Goal: Task Accomplishment & Management: Complete application form

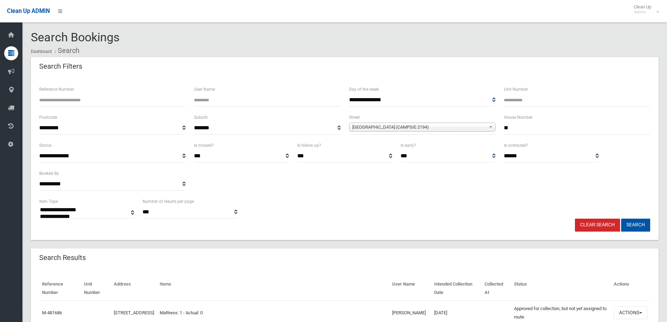
select select
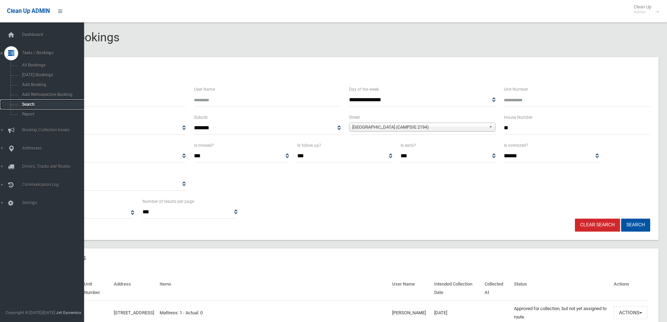
click at [25, 103] on span "Search" at bounding box center [51, 104] width 63 height 5
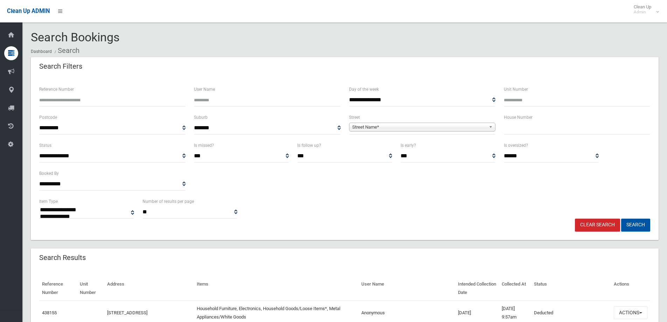
select select
click at [512, 131] on input "text" at bounding box center [577, 128] width 146 height 13
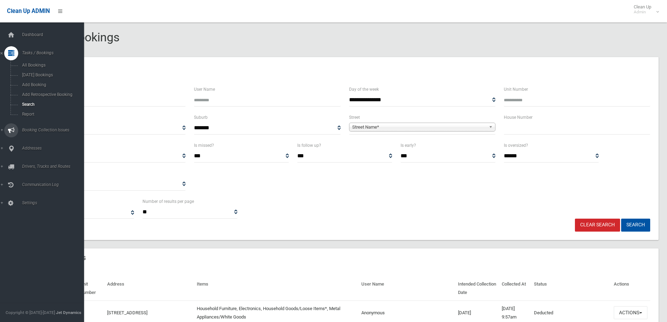
drag, startPoint x: 32, startPoint y: 130, endPoint x: 34, endPoint y: 126, distance: 4.4
click at [32, 130] on span "Booking Collection Issues" at bounding box center [54, 130] width 69 height 5
click at [29, 73] on span "Booking Collection Issues" at bounding box center [54, 71] width 69 height 5
click at [39, 53] on span "Tasks / Bookings" at bounding box center [54, 52] width 69 height 5
click at [31, 148] on span "Addresses" at bounding box center [54, 148] width 69 height 5
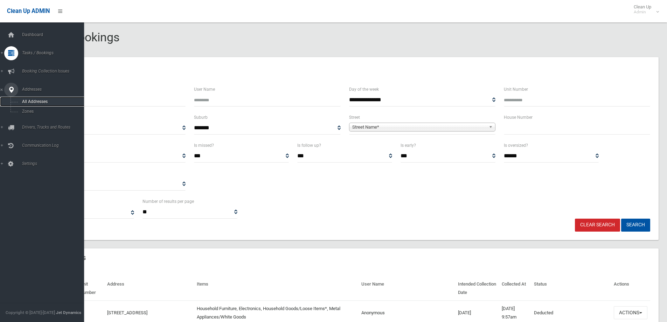
click at [31, 101] on span "All Addresses" at bounding box center [51, 101] width 63 height 5
click at [31, 100] on span "All Addresses" at bounding box center [51, 101] width 63 height 5
click at [32, 100] on span "All Addresses" at bounding box center [51, 101] width 63 height 5
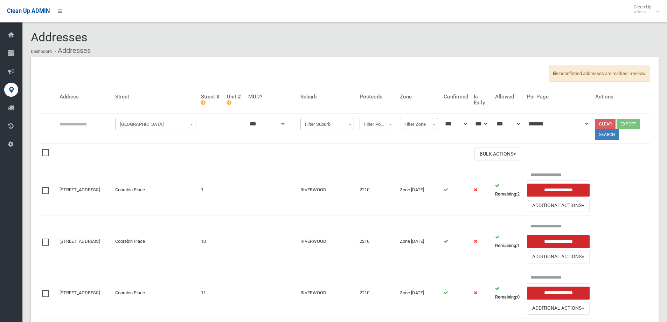
drag, startPoint x: 67, startPoint y: 128, endPoint x: 65, endPoint y: 122, distance: 6.5
click at [65, 122] on input "text" at bounding box center [85, 123] width 50 height 13
type input "*"
drag, startPoint x: 137, startPoint y: 126, endPoint x: 144, endPoint y: 128, distance: 7.4
click at [136, 124] on span "Filter Street" at bounding box center [155, 124] width 77 height 10
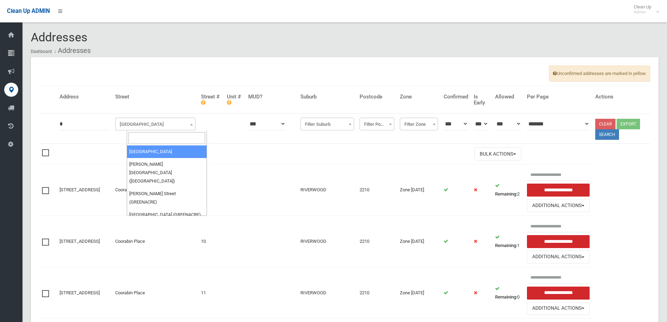
click at [145, 139] on input "search" at bounding box center [167, 138] width 77 height 12
type input "*******"
select select "***"
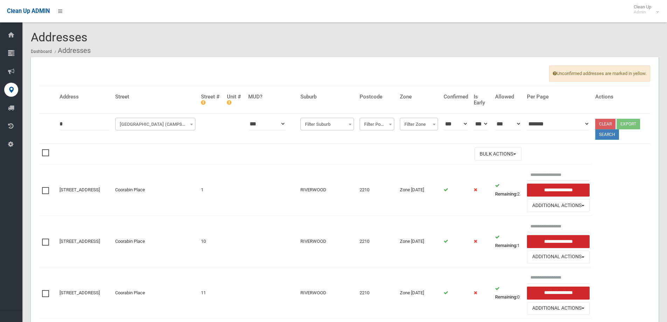
click at [606, 133] on button "Search" at bounding box center [608, 134] width 24 height 11
click at [608, 135] on button "Search" at bounding box center [608, 134] width 24 height 11
click at [611, 132] on button "Search" at bounding box center [608, 134] width 24 height 11
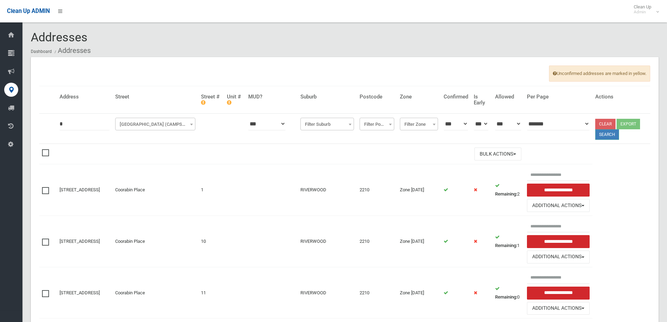
click at [610, 135] on button "Search" at bounding box center [608, 134] width 24 height 11
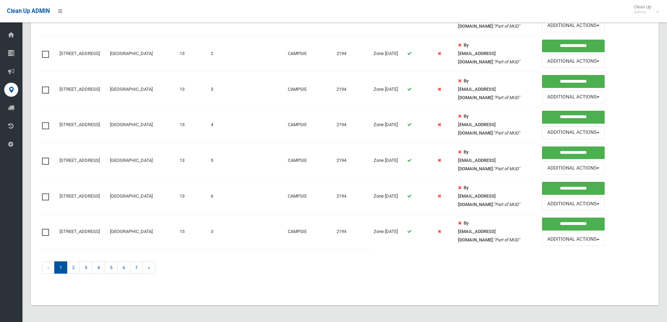
scroll to position [523, 0]
click at [73, 266] on link "2" at bounding box center [73, 267] width 13 height 12
click at [74, 268] on link "2" at bounding box center [73, 267] width 13 height 12
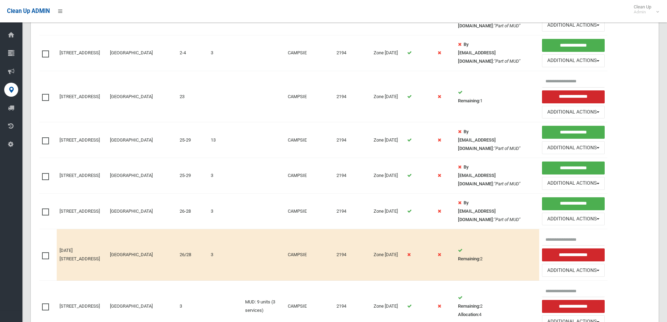
scroll to position [245, 0]
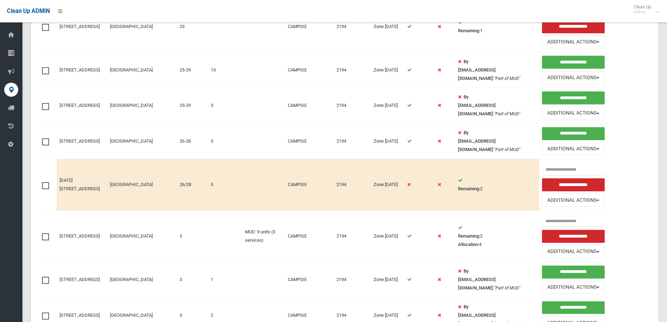
click at [74, 235] on td "[STREET_ADDRESS]" at bounding box center [82, 237] width 50 height 52
click at [70, 233] on link "[STREET_ADDRESS]" at bounding box center [80, 235] width 40 height 5
click at [76, 233] on link "[STREET_ADDRESS]" at bounding box center [80, 235] width 40 height 5
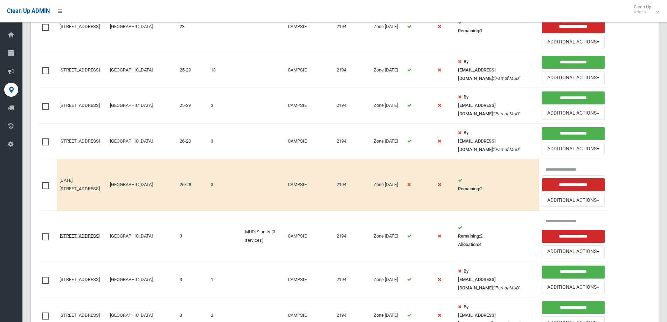
click at [72, 233] on link "[STREET_ADDRESS]" at bounding box center [80, 235] width 40 height 5
click at [71, 233] on link "[STREET_ADDRESS]" at bounding box center [80, 235] width 40 height 5
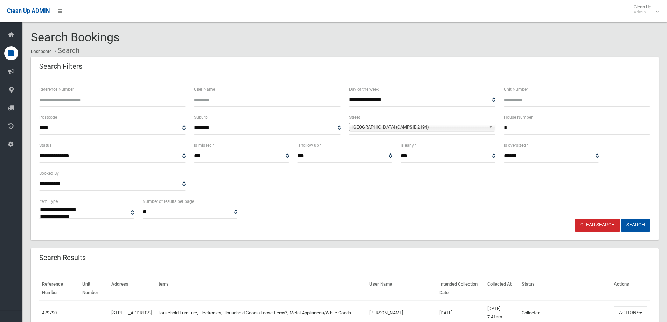
select select
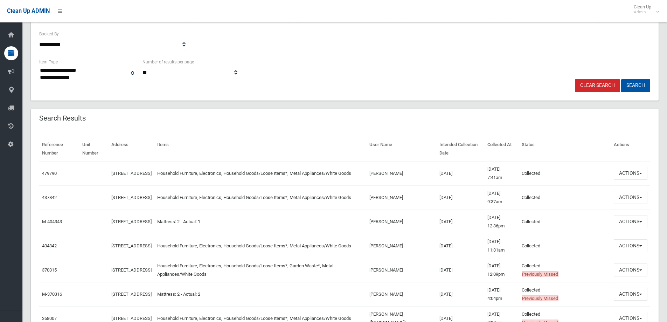
scroll to position [140, 0]
click at [627, 172] on button "Actions" at bounding box center [631, 172] width 34 height 13
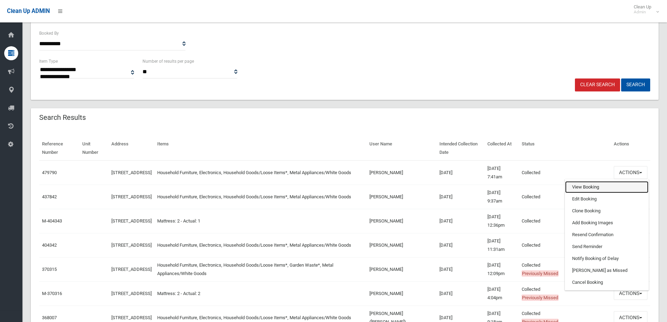
click at [583, 187] on link "View Booking" at bounding box center [606, 187] width 83 height 12
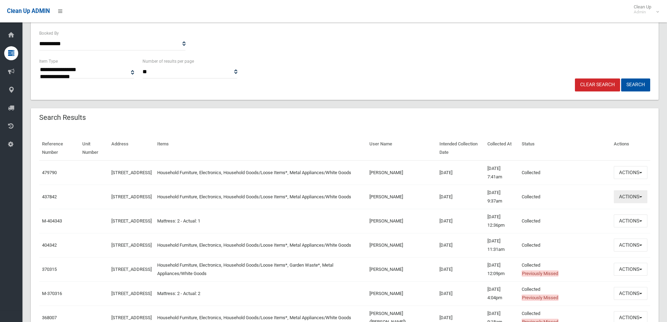
click at [628, 197] on button "Actions" at bounding box center [631, 196] width 34 height 13
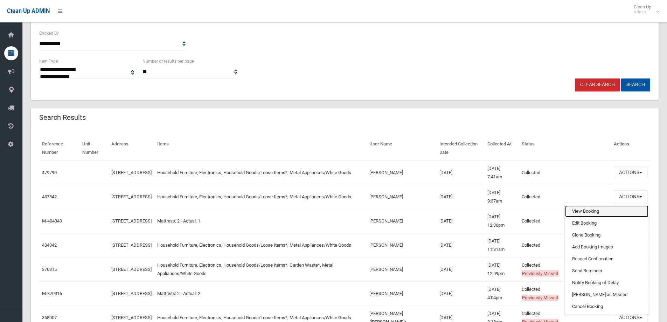
click at [580, 211] on link "View Booking" at bounding box center [606, 211] width 83 height 12
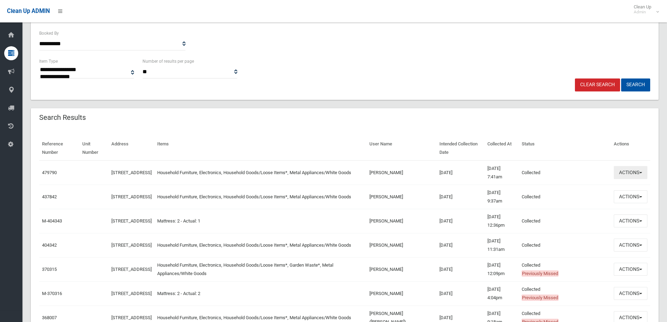
click at [630, 174] on button "Actions" at bounding box center [631, 172] width 34 height 13
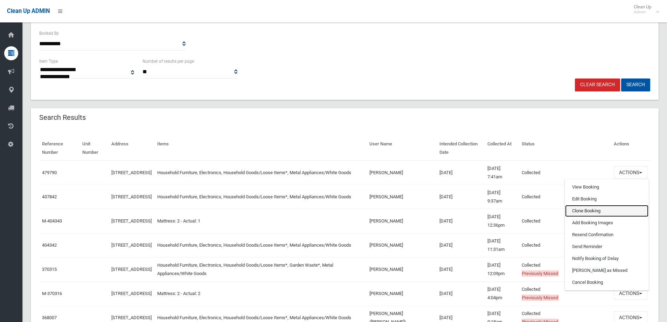
click at [578, 211] on link "Clone Booking" at bounding box center [606, 211] width 83 height 12
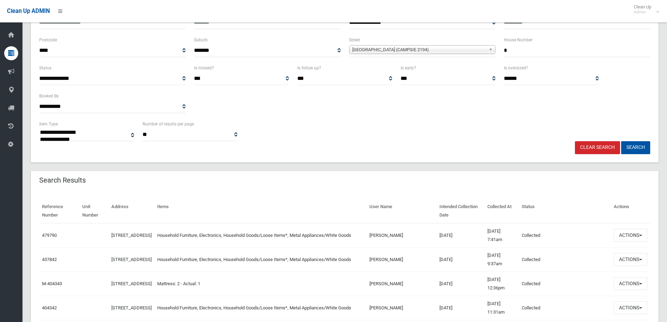
scroll to position [0, 0]
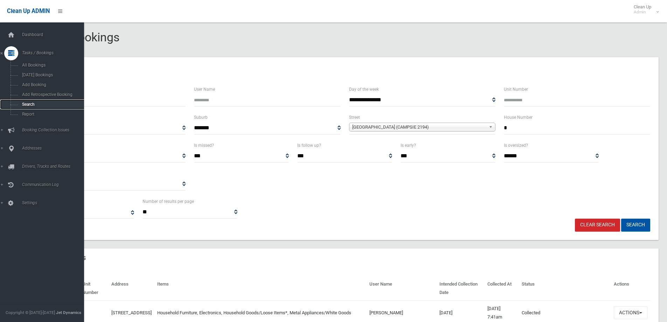
click at [25, 104] on span "Search" at bounding box center [51, 104] width 63 height 5
click at [26, 104] on span "Search" at bounding box center [51, 104] width 63 height 5
click at [26, 103] on span "Search" at bounding box center [51, 104] width 63 height 5
click at [27, 102] on span "Search" at bounding box center [51, 104] width 63 height 5
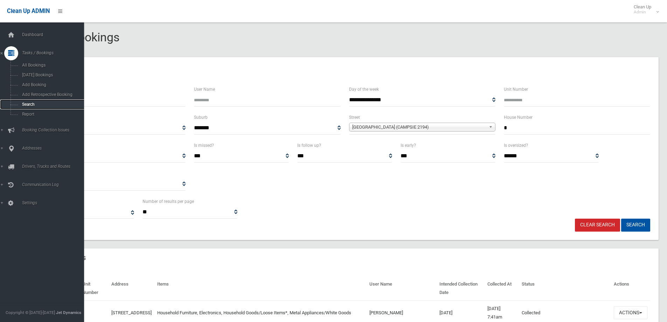
click at [27, 100] on link "Search" at bounding box center [44, 105] width 89 height 10
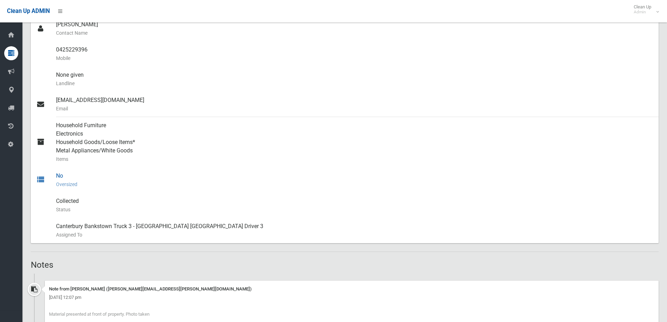
scroll to position [245, 0]
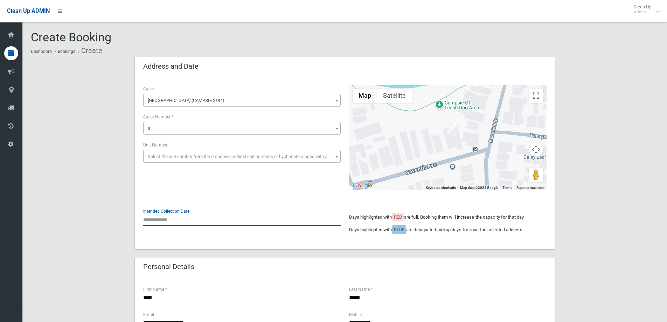
click at [158, 219] on input "text" at bounding box center [242, 219] width 198 height 13
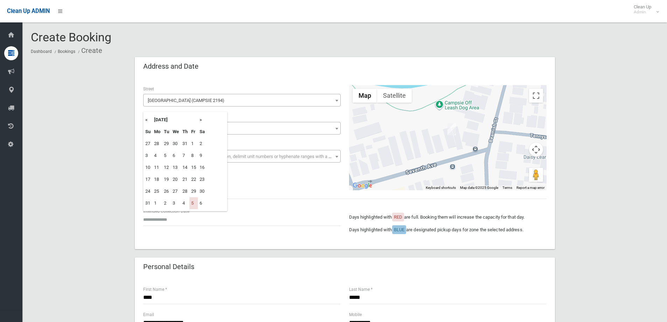
click at [201, 119] on th "»" at bounding box center [202, 120] width 9 height 12
click at [225, 272] on div "Personal Details" at bounding box center [345, 268] width 420 height 20
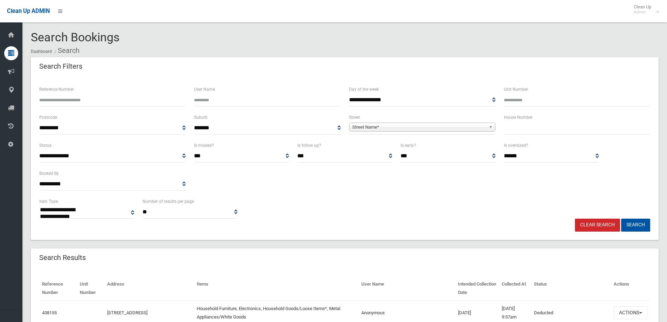
select select
click at [524, 131] on input "text" at bounding box center [577, 128] width 146 height 13
type input "**"
click at [395, 123] on span "**********" at bounding box center [422, 128] width 146 height 13
click at [365, 124] on span "Street Name*" at bounding box center [419, 127] width 134 height 8
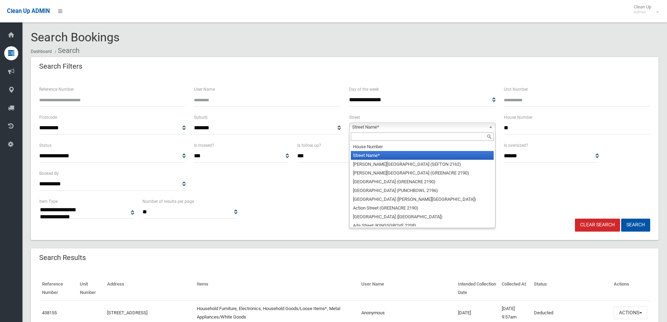
click at [357, 137] on input "text" at bounding box center [422, 136] width 143 height 8
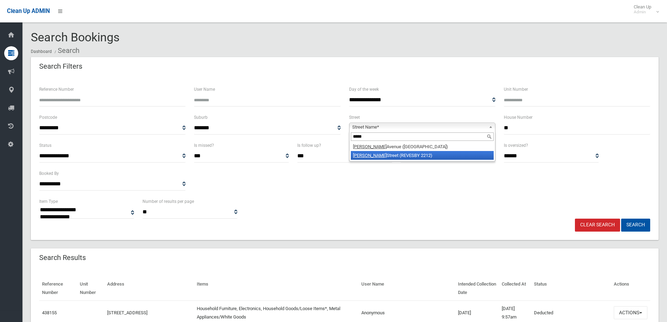
type input "*****"
click at [361, 157] on em "Robyn" at bounding box center [370, 155] width 34 height 5
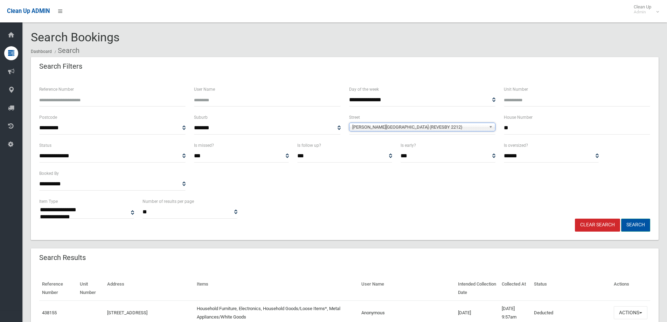
click at [638, 223] on button "Search" at bounding box center [636, 225] width 29 height 13
click at [638, 224] on button "Search" at bounding box center [636, 225] width 29 height 13
click at [638, 223] on button "Search" at bounding box center [636, 225] width 29 height 13
click at [631, 224] on button "Search" at bounding box center [636, 225] width 29 height 13
click at [631, 223] on button "Search" at bounding box center [636, 225] width 29 height 13
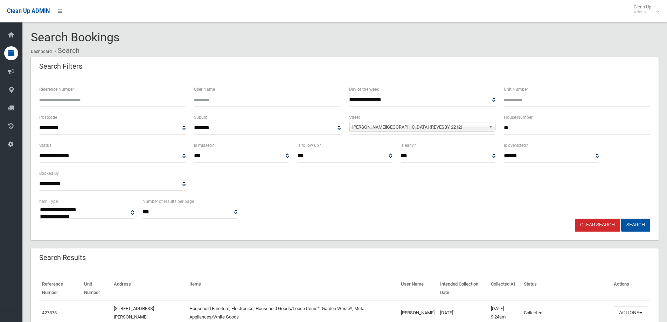
select select
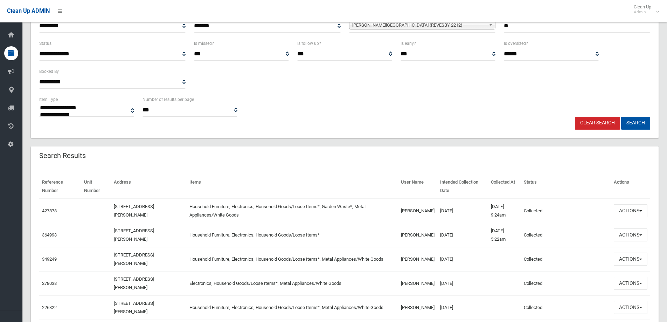
scroll to position [105, 0]
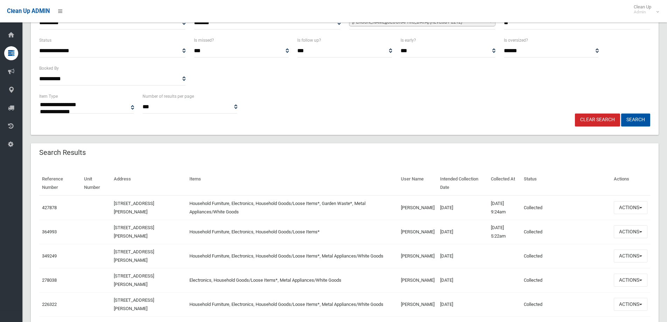
click at [515, 210] on td "[DATE] 9:24am" at bounding box center [504, 208] width 33 height 25
click at [631, 209] on button "Actions" at bounding box center [631, 207] width 34 height 13
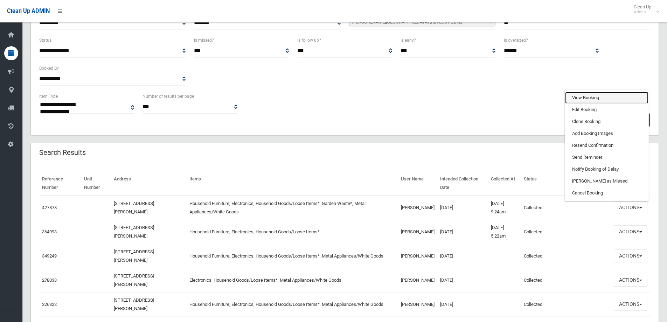
click at [570, 97] on link "View Booking" at bounding box center [606, 98] width 83 height 12
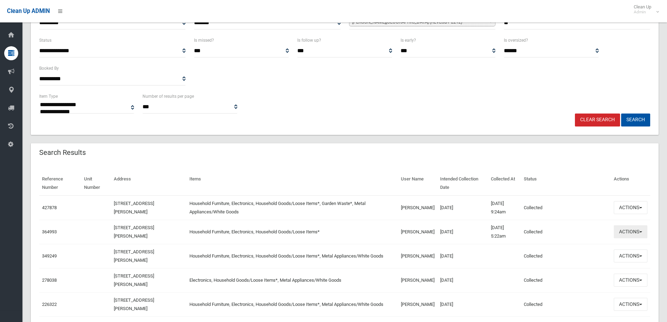
click at [629, 232] on button "Actions" at bounding box center [631, 231] width 34 height 13
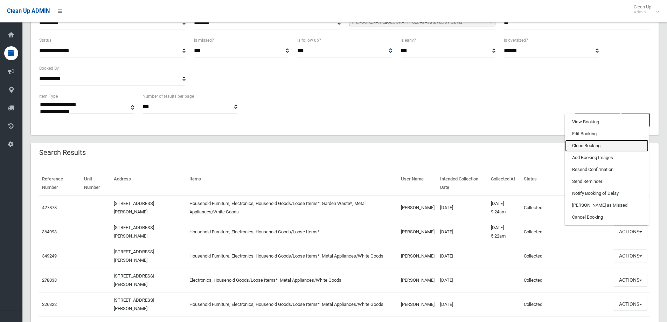
click at [581, 145] on link "Clone Booking" at bounding box center [606, 146] width 83 height 12
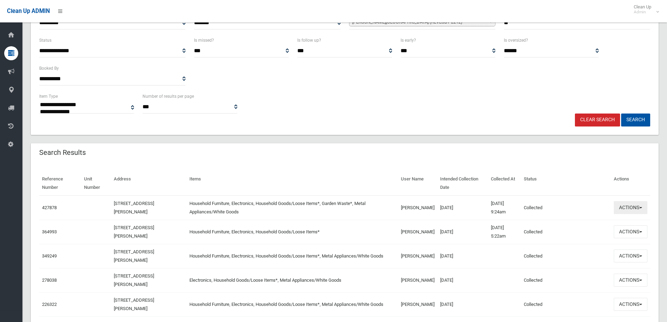
click at [630, 208] on button "Actions" at bounding box center [631, 207] width 34 height 13
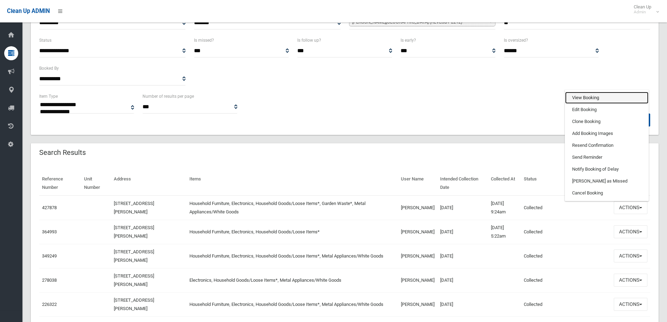
click at [576, 97] on link "View Booking" at bounding box center [606, 98] width 83 height 12
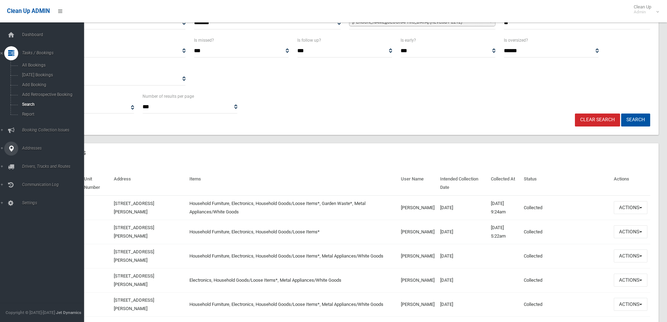
click at [27, 146] on link "Addresses" at bounding box center [44, 149] width 89 height 14
click at [35, 103] on span "All Addresses" at bounding box center [51, 101] width 63 height 5
click at [36, 102] on span "All Addresses" at bounding box center [51, 101] width 63 height 5
click at [32, 101] on span "All Addresses" at bounding box center [51, 101] width 63 height 5
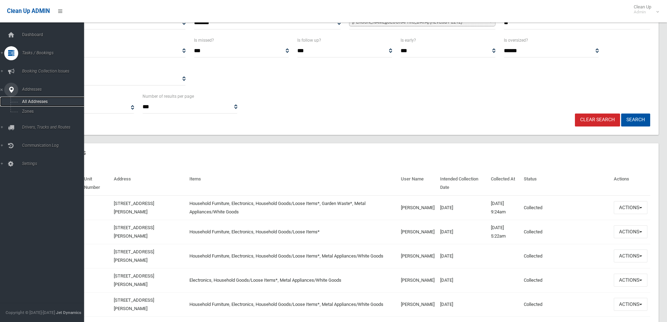
click at [32, 101] on span "All Addresses" at bounding box center [51, 101] width 63 height 5
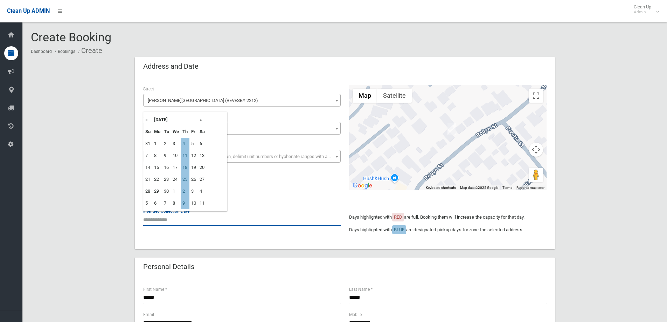
click at [163, 221] on input "text" at bounding box center [242, 219] width 198 height 13
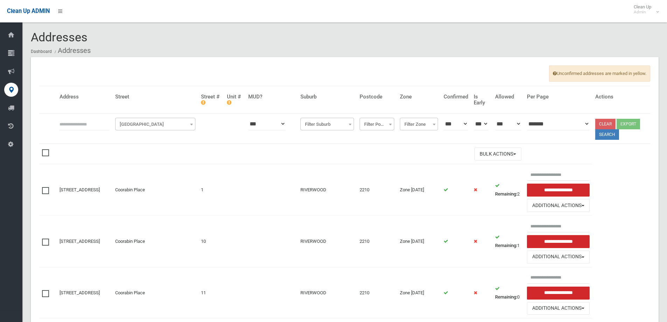
click at [74, 126] on input "text" at bounding box center [85, 123] width 50 height 13
type input "**"
click at [153, 122] on span "Filter Street" at bounding box center [155, 124] width 77 height 10
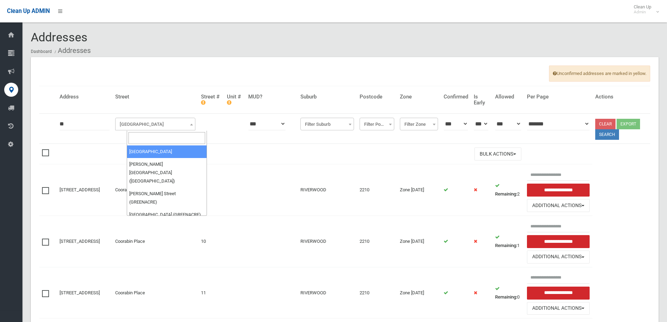
click at [140, 138] on input "search" at bounding box center [167, 138] width 77 height 12
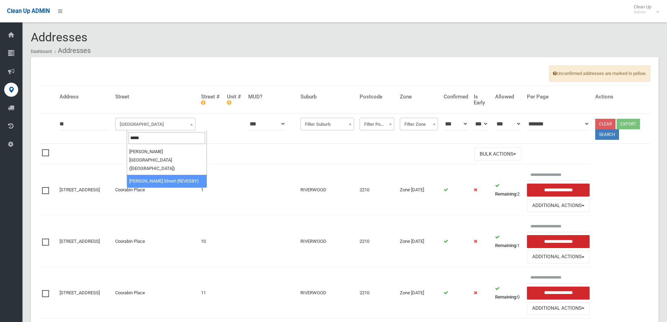
type input "*****"
select select "****"
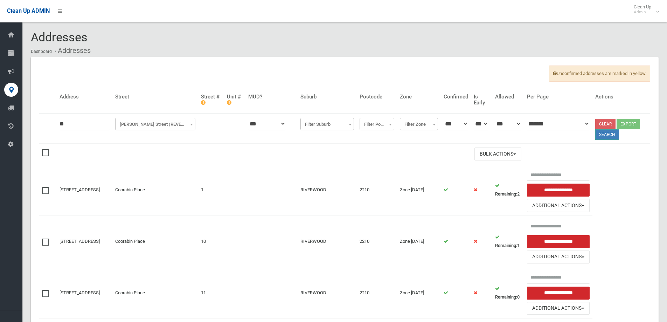
click at [610, 132] on button "Search" at bounding box center [608, 134] width 24 height 11
click at [609, 136] on button "Search" at bounding box center [608, 134] width 24 height 11
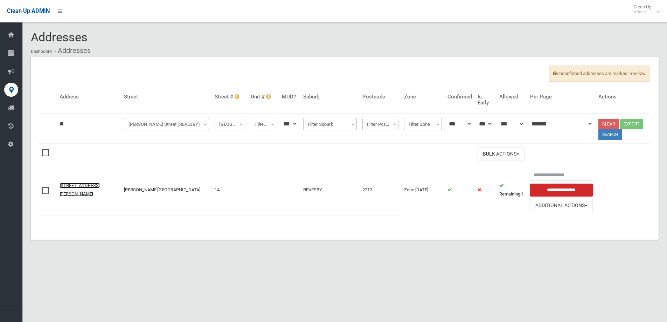
click at [74, 187] on link "14 Robyn Street, REVESBY NSW 2212" at bounding box center [80, 190] width 40 height 14
click at [74, 189] on td "14 Robyn Street, REVESBY NSW 2212" at bounding box center [89, 189] width 64 height 51
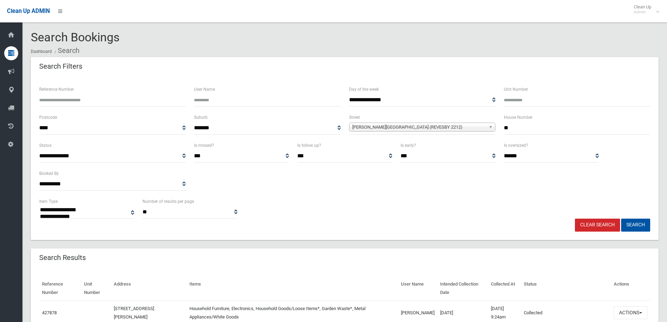
select select
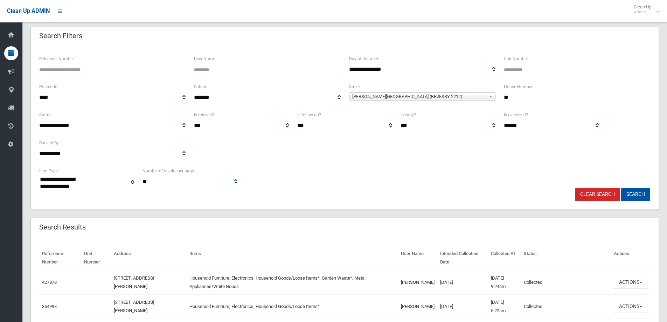
scroll to position [70, 0]
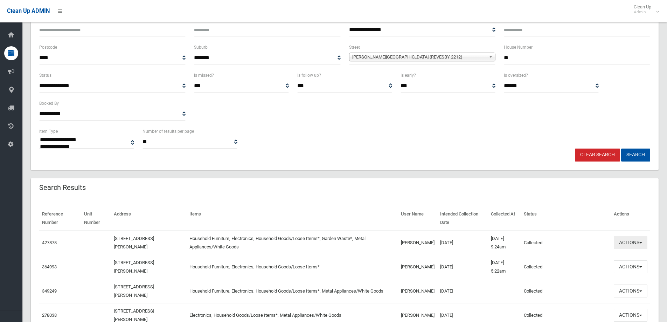
click at [630, 242] on button "Actions" at bounding box center [631, 242] width 34 height 13
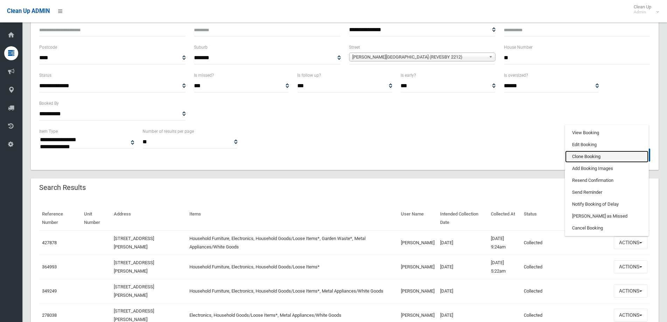
click at [580, 157] on link "Clone Booking" at bounding box center [606, 157] width 83 height 12
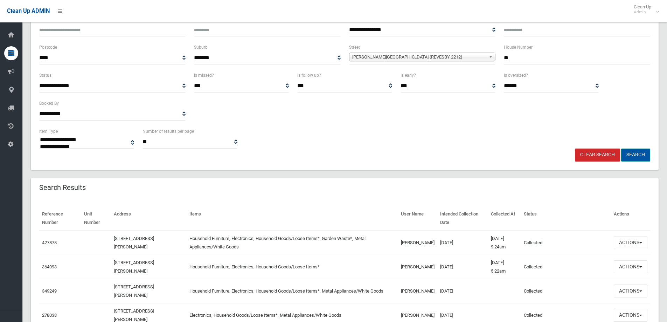
click at [634, 152] on button "Search" at bounding box center [636, 155] width 29 height 13
click at [635, 155] on button "Search" at bounding box center [636, 155] width 29 height 13
click at [633, 155] on button "Search" at bounding box center [636, 155] width 29 height 13
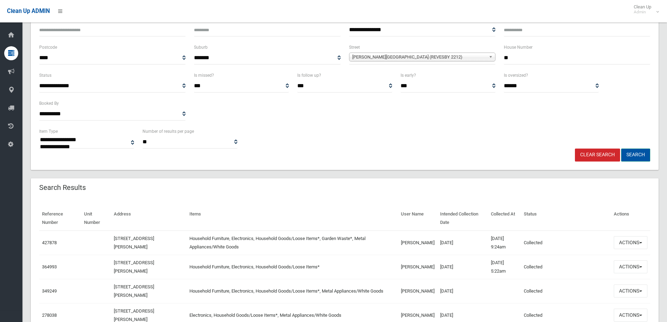
click at [633, 155] on button "Search" at bounding box center [636, 155] width 29 height 13
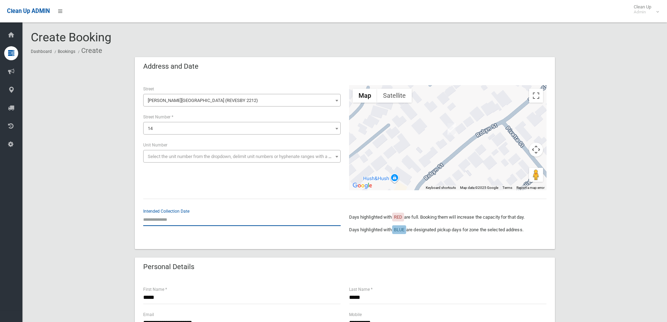
click at [164, 221] on input "text" at bounding box center [242, 219] width 198 height 13
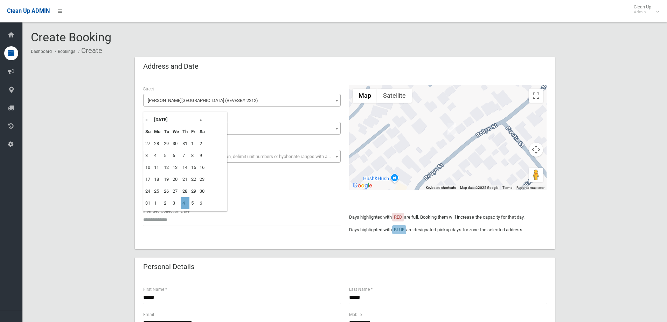
click at [186, 201] on td "4" at bounding box center [185, 203] width 9 height 12
type input "**********"
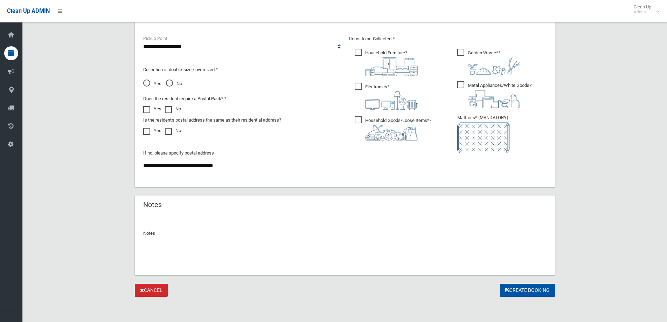
scroll to position [336, 0]
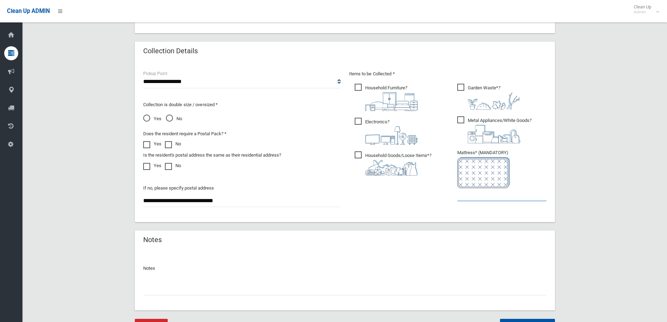
click at [478, 192] on input "text" at bounding box center [502, 194] width 89 height 13
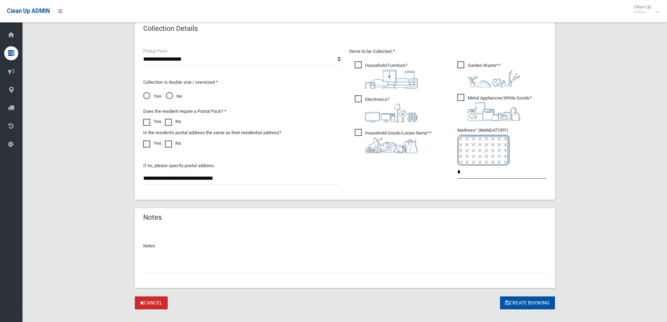
scroll to position [371, 0]
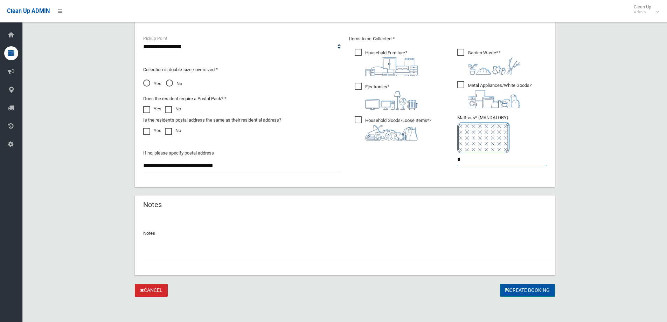
type input "*"
click at [519, 289] on button "Create Booking" at bounding box center [527, 290] width 55 height 13
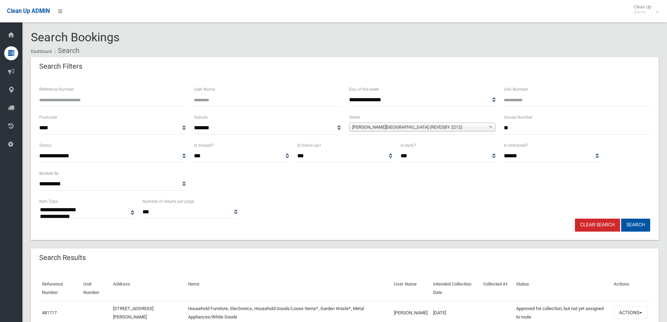
select select
click at [632, 225] on button "Search" at bounding box center [636, 225] width 29 height 13
select select
